Goal: Information Seeking & Learning: Compare options

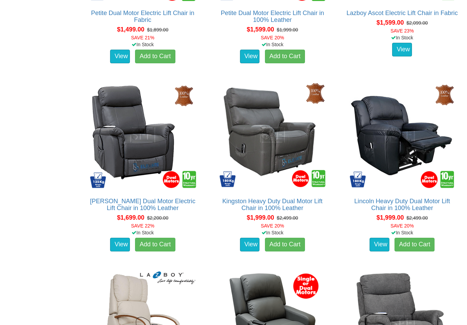
scroll to position [762, 0]
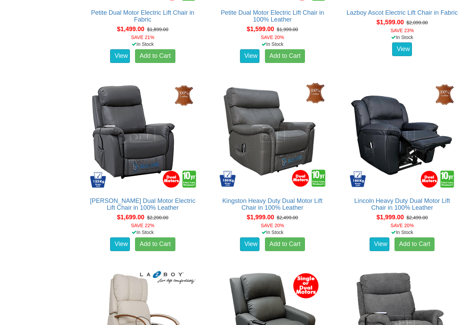
click at [51, 198] on div "Lift Chairs Sydney Furniture Factory is the destination for Electric Recliner L…" at bounding box center [233, 286] width 467 height 1875
click at [52, 203] on div "Lift Chairs Sydney Furniture Factory is the destination for Electric Recliner L…" at bounding box center [233, 286] width 467 height 1875
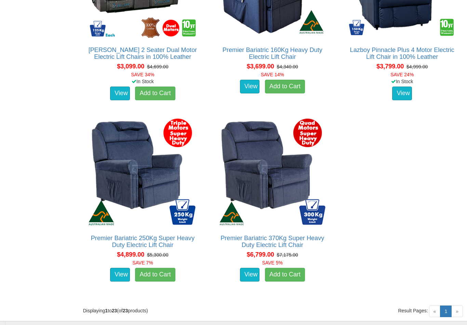
scroll to position [1654, 0]
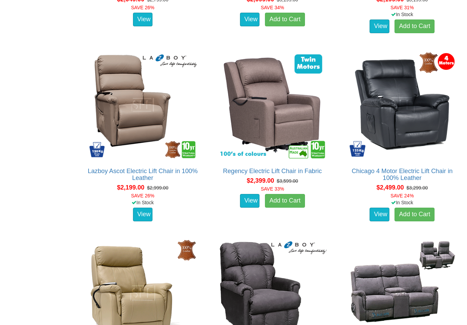
scroll to position [1168, 0]
click at [454, 158] on img at bounding box center [402, 105] width 112 height 112
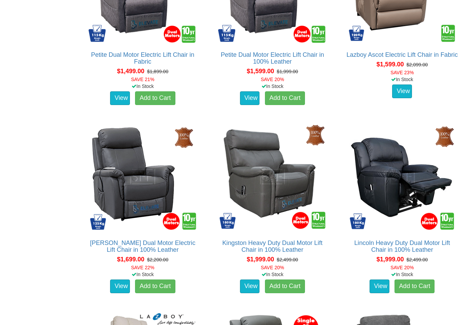
scroll to position [721, 0]
click at [381, 282] on link "View" at bounding box center [379, 286] width 20 height 14
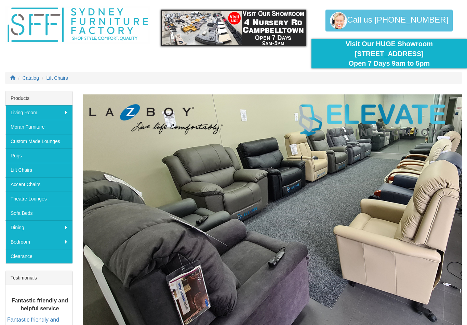
scroll to position [20, 0]
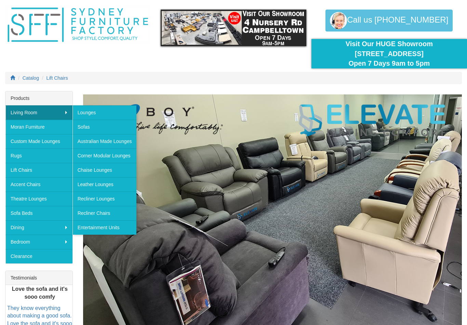
click at [103, 208] on link "Recliner Chairs" at bounding box center [104, 213] width 64 height 14
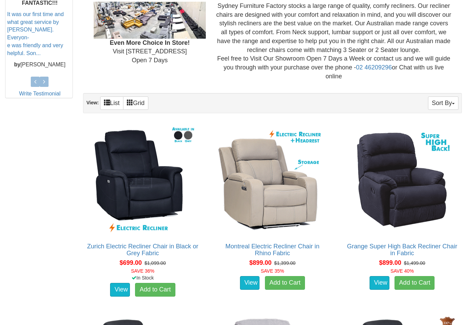
scroll to position [310, 0]
click at [345, 232] on div "Grange Super High Back Recliner Chair in Fabric About the Grange Recliner Chair…" at bounding box center [401, 210] width 119 height 181
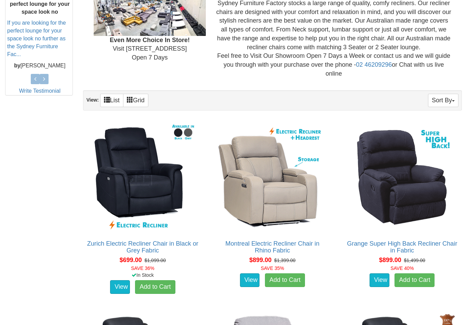
scroll to position [309, 0]
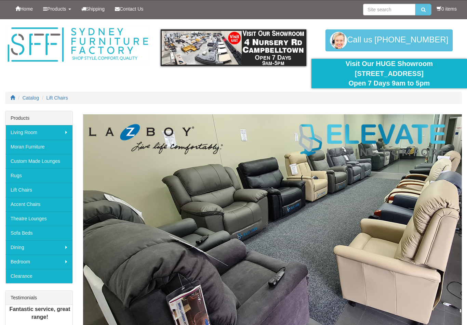
scroll to position [20, 0]
